Goal: Task Accomplishment & Management: Use online tool/utility

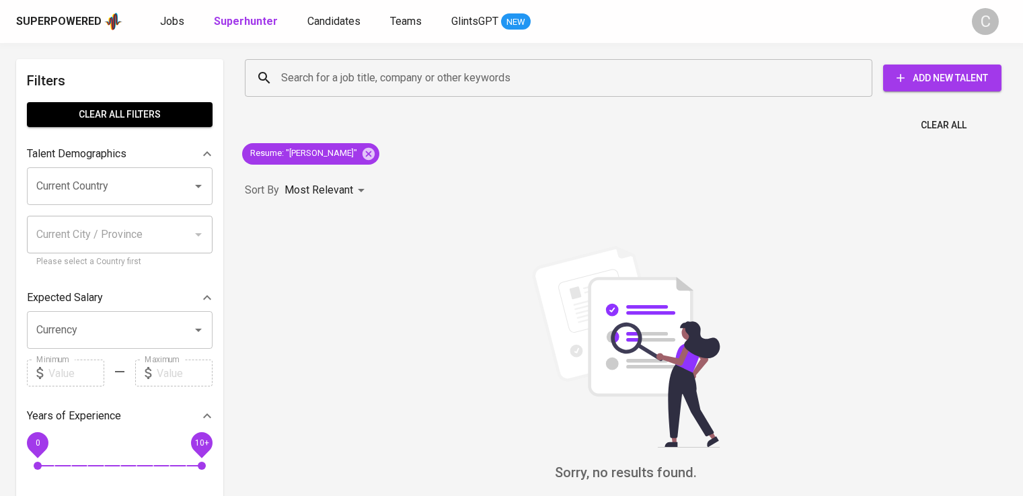
click at [376, 151] on icon at bounding box center [368, 154] width 15 height 15
click at [402, 77] on input "Search for a job title, company or other keywords" at bounding box center [562, 78] width 568 height 26
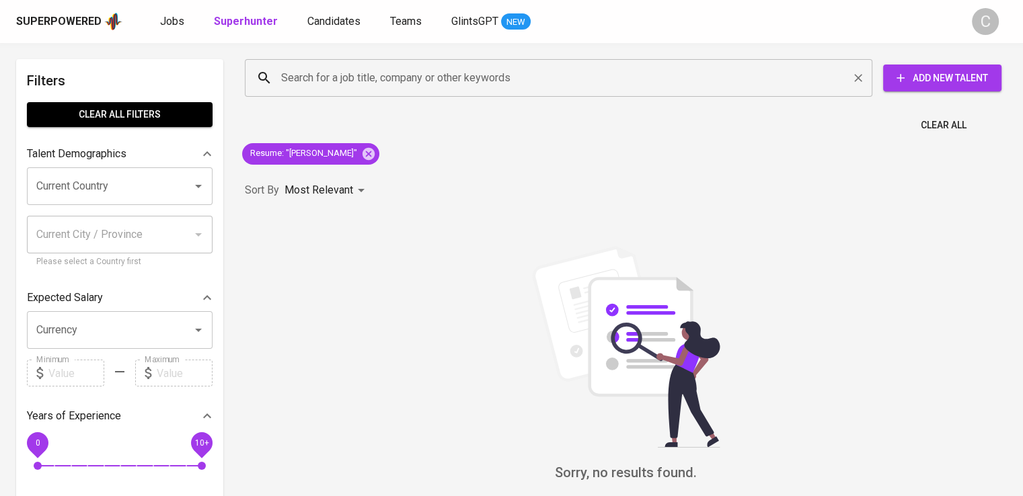
click at [402, 77] on input "Search for a job title, company or other keywords" at bounding box center [562, 78] width 568 height 26
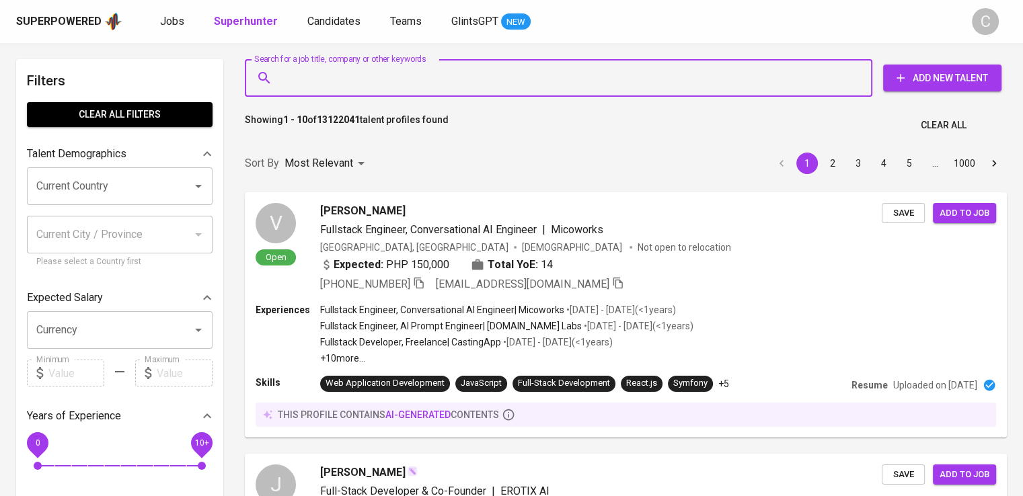
click at [402, 77] on input "Search for a job title, company or other keywords" at bounding box center [562, 78] width 568 height 26
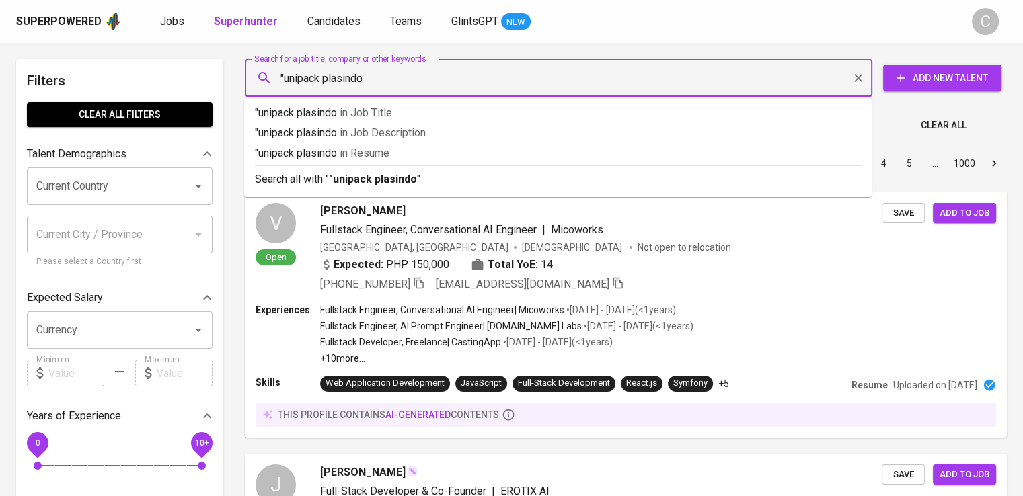
type input ""unipack plasindo""
click at [402, 160] on p ""unipack plasindo" in Resume" at bounding box center [558, 153] width 606 height 16
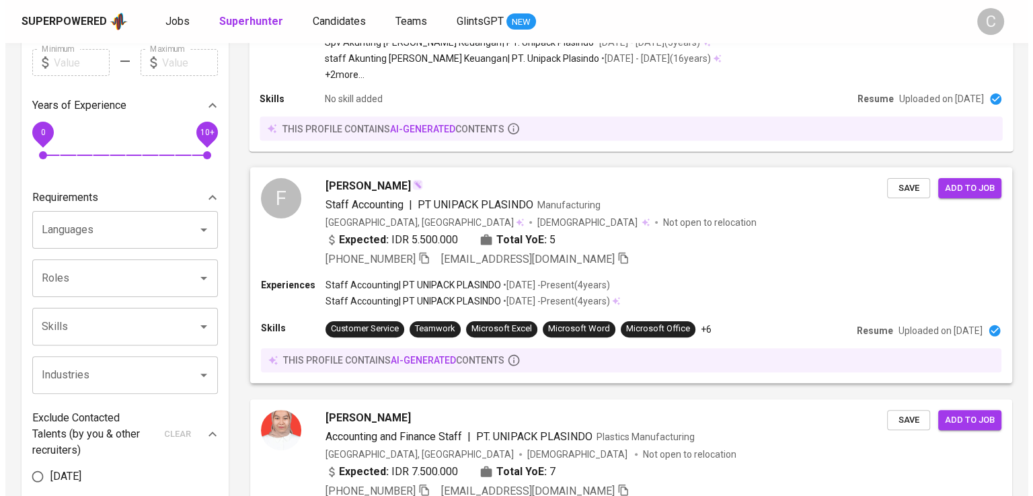
scroll to position [311, 0]
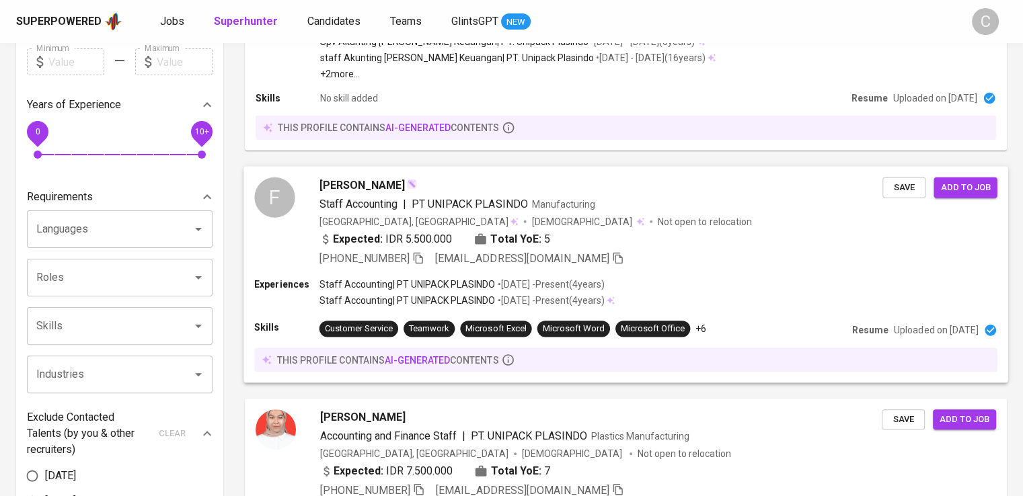
click at [617, 208] on div "Staff Accounting | PT UNIPACK PLASINDO Manufacturing" at bounding box center [601, 204] width 564 height 16
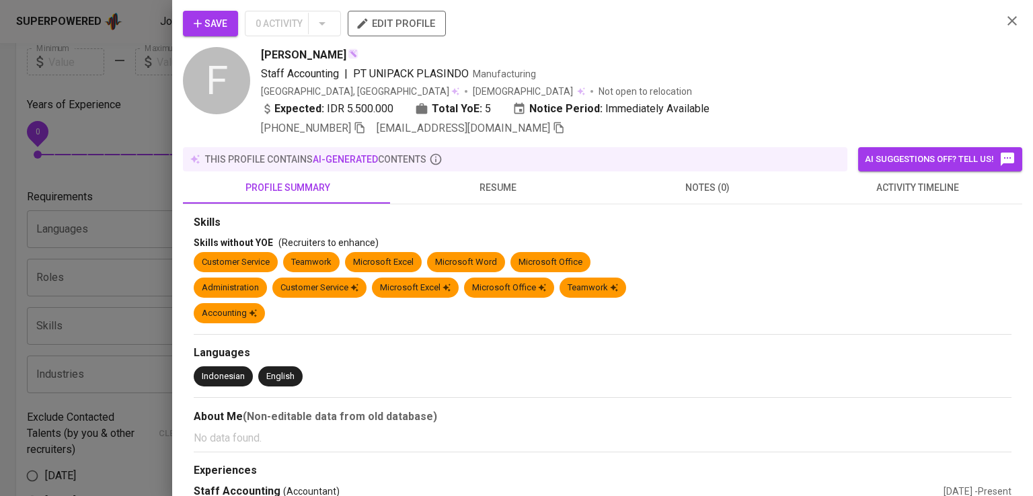
scroll to position [5, 0]
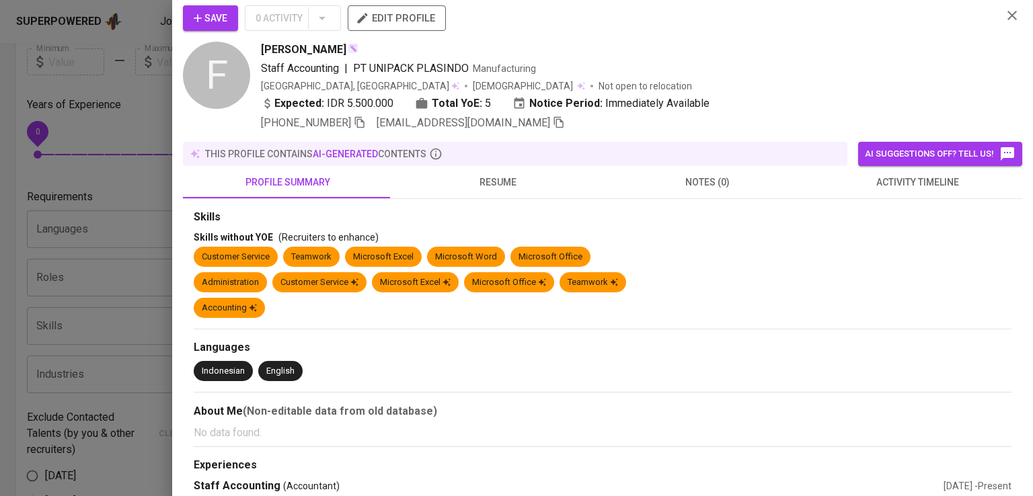
click at [898, 65] on div "Staff Accounting | PT UNIPACK PLASINDO Manufacturing" at bounding box center [626, 69] width 730 height 16
click at [364, 122] on icon "button" at bounding box center [360, 122] width 12 height 12
